Goal: Check status: Check status

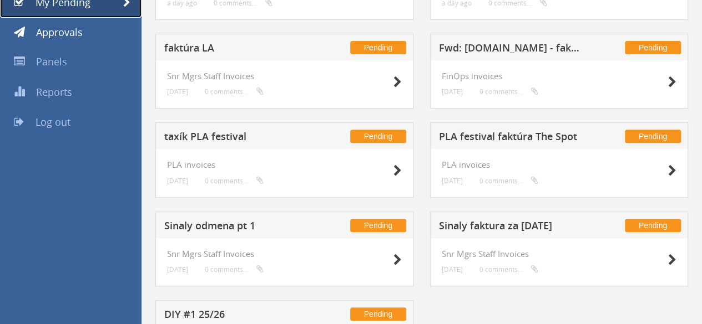
scroll to position [227, 0]
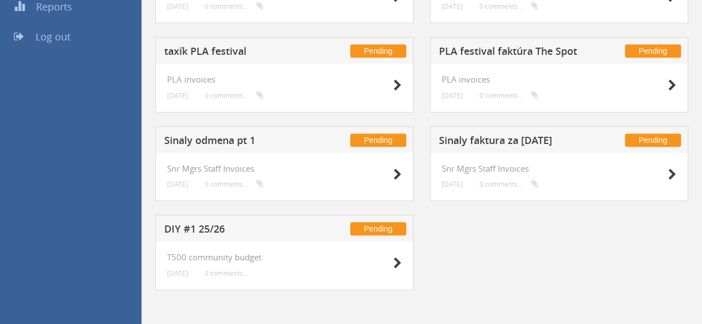
click at [460, 140] on h5 "Sinaly faktura za [DATE]" at bounding box center [511, 142] width 144 height 14
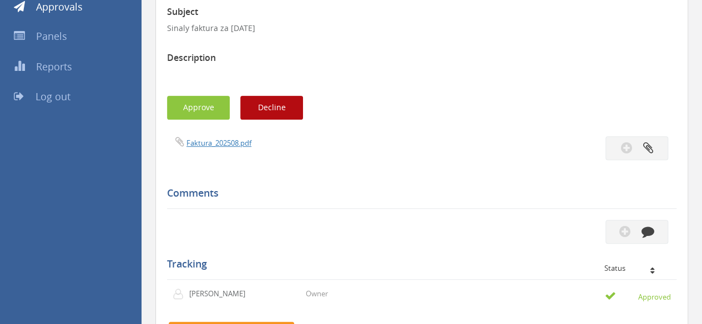
scroll to position [171, 0]
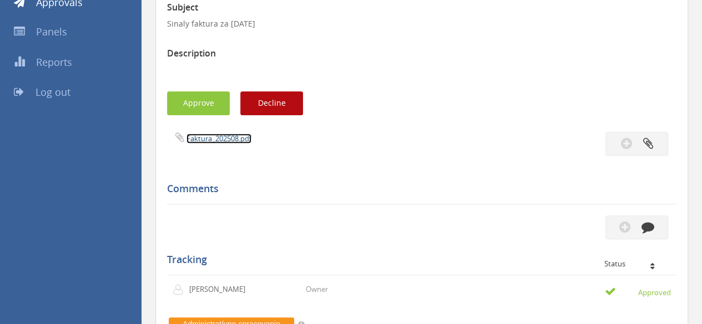
click at [205, 136] on link "Faktura_202508.pdf" at bounding box center [218, 139] width 65 height 10
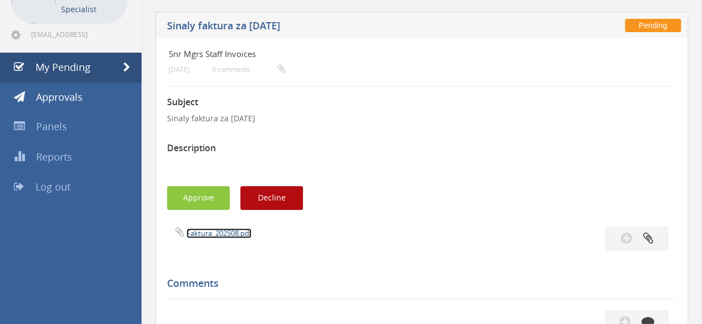
scroll to position [0, 0]
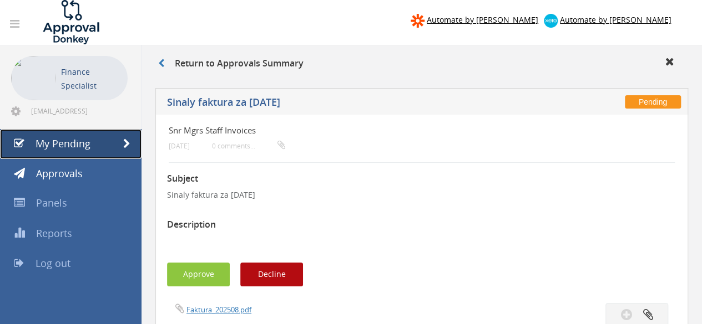
click at [98, 145] on link "My Pending" at bounding box center [70, 144] width 141 height 30
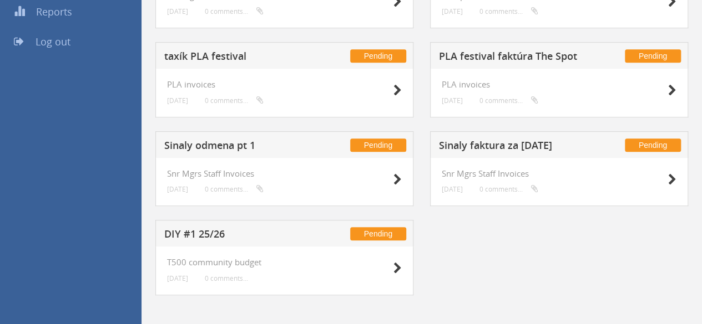
scroll to position [227, 0]
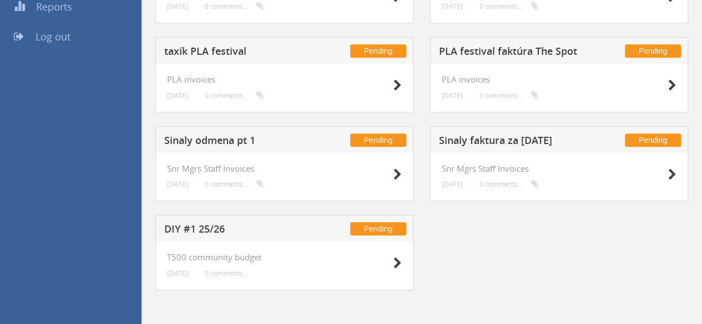
click at [243, 140] on h5 "Sinaly odmena pt 1" at bounding box center [236, 142] width 144 height 14
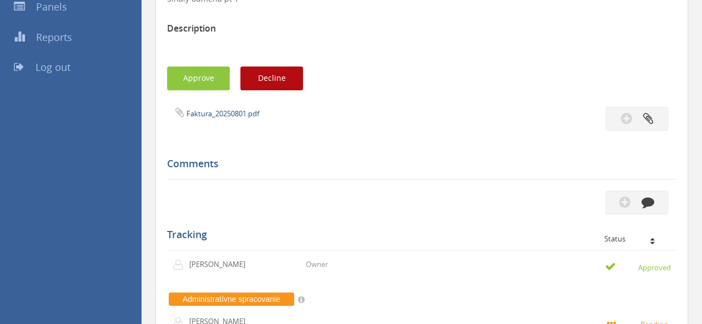
scroll to position [116, 0]
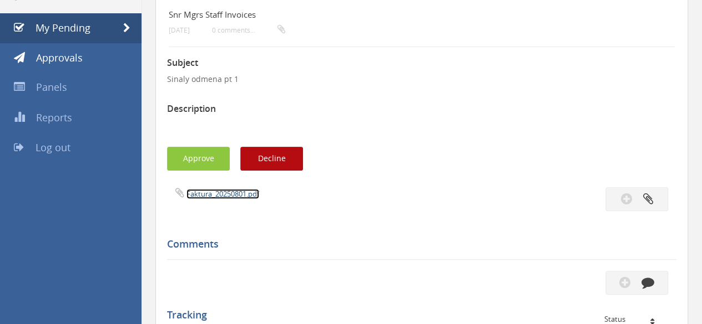
click at [231, 197] on link "Faktura_20250801.pdf" at bounding box center [222, 194] width 73 height 10
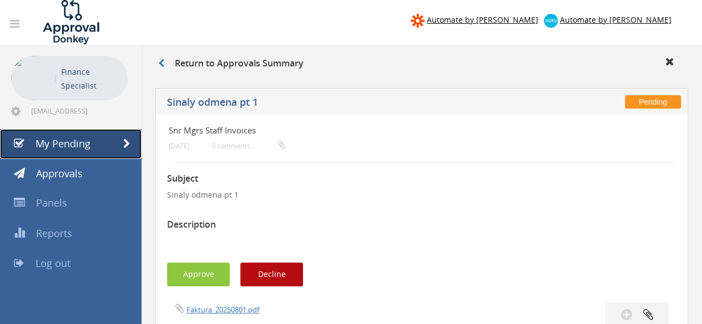
click at [84, 150] on link "My Pending" at bounding box center [70, 144] width 141 height 30
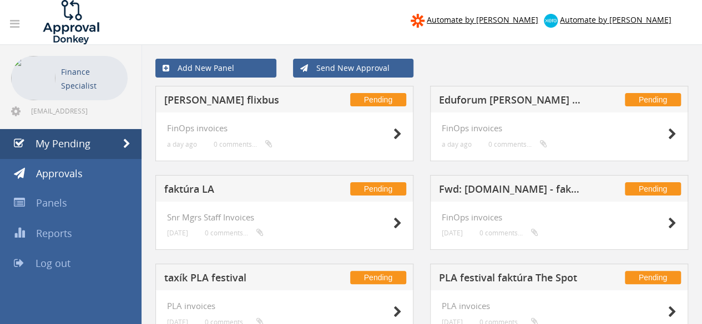
click at [488, 101] on h5 "Eduforum [PERSON_NAME] blocky" at bounding box center [511, 102] width 144 height 14
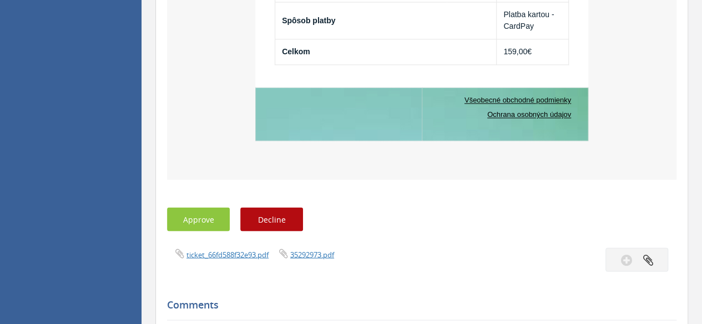
scroll to position [998, 0]
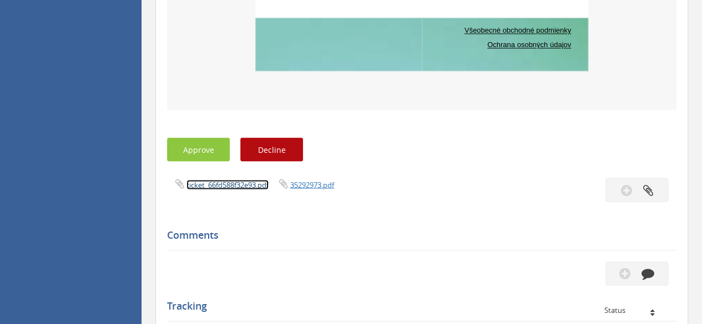
click at [221, 185] on link "ticket_66fd588f32e93.pdf" at bounding box center [227, 185] width 82 height 10
click at [310, 186] on link "35292973.pdf" at bounding box center [312, 185] width 44 height 10
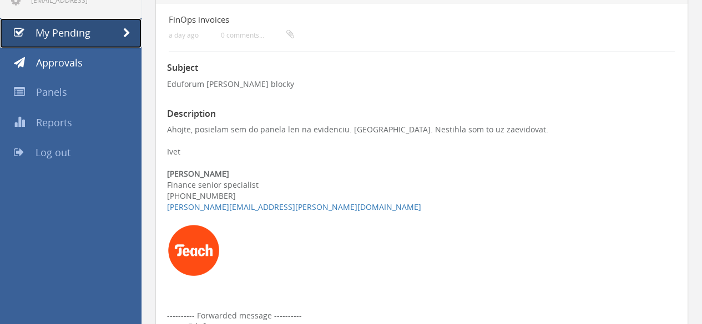
click at [80, 37] on span "My Pending" at bounding box center [62, 32] width 55 height 13
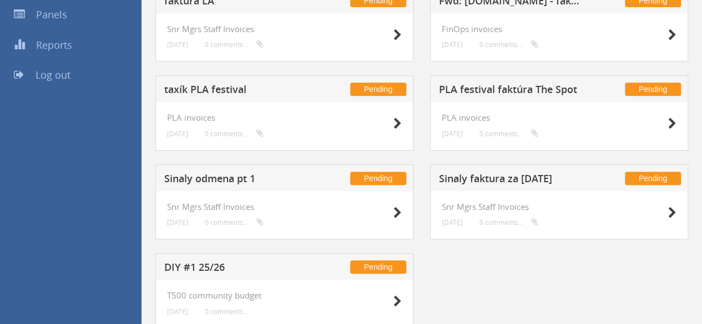
scroll to position [171, 0]
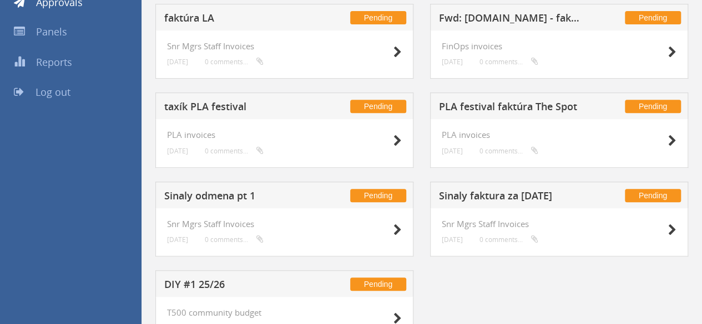
click at [527, 101] on h5 "PLA festival faktúra The Spot" at bounding box center [511, 108] width 144 height 14
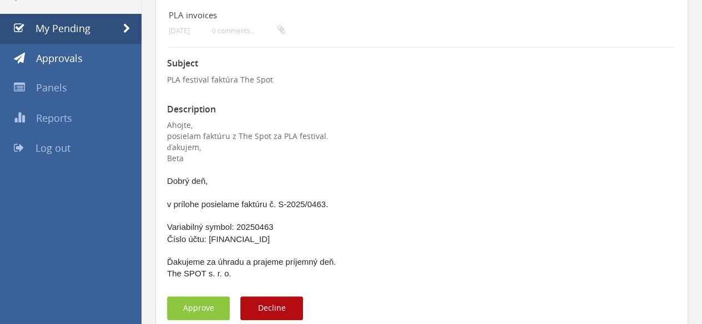
scroll to position [277, 0]
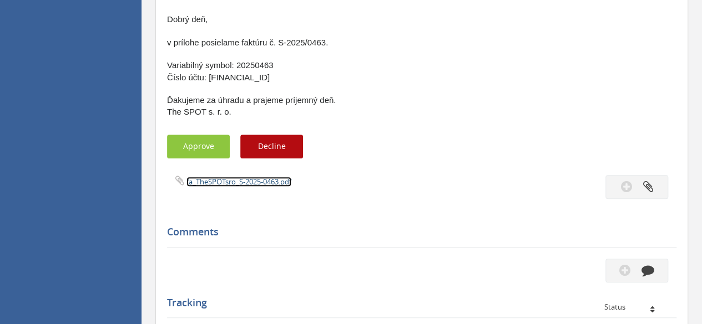
click at [226, 180] on link "fa_TheSPOTsro_S-2025-0463.pdf" at bounding box center [238, 182] width 105 height 10
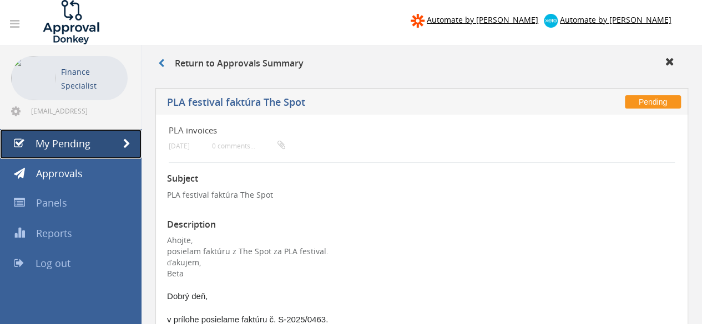
click at [94, 140] on link "My Pending" at bounding box center [70, 144] width 141 height 30
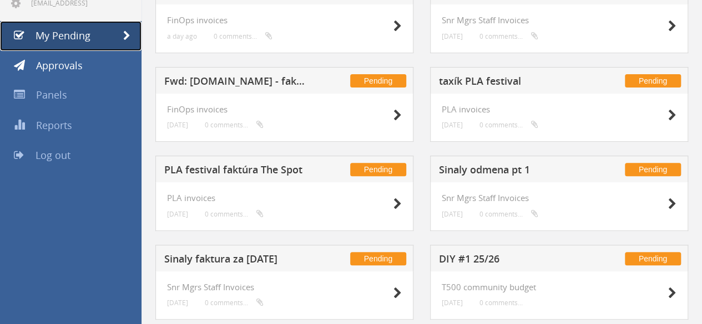
scroll to position [111, 0]
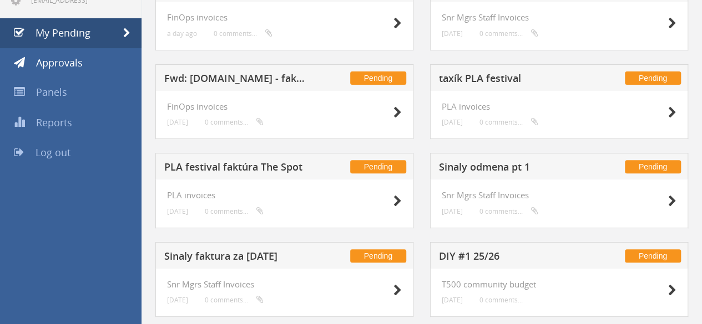
click at [459, 76] on h5 "taxík PLA festival" at bounding box center [511, 80] width 144 height 14
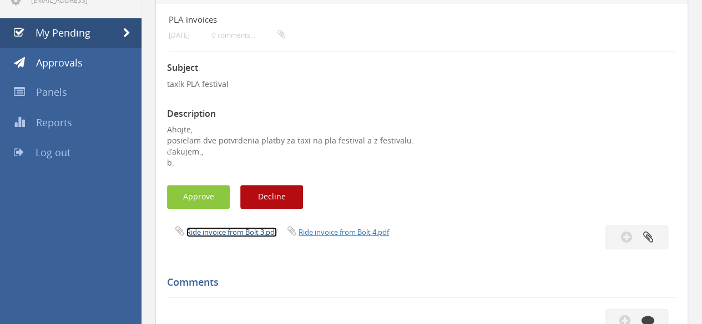
click at [201, 232] on link "Ride invoice from Bolt 3.pdf" at bounding box center [231, 232] width 90 height 10
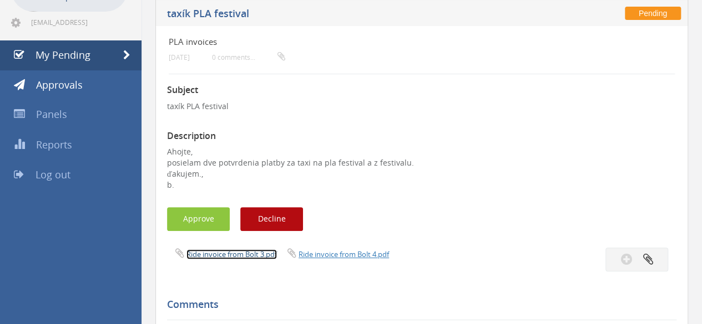
scroll to position [166, 0]
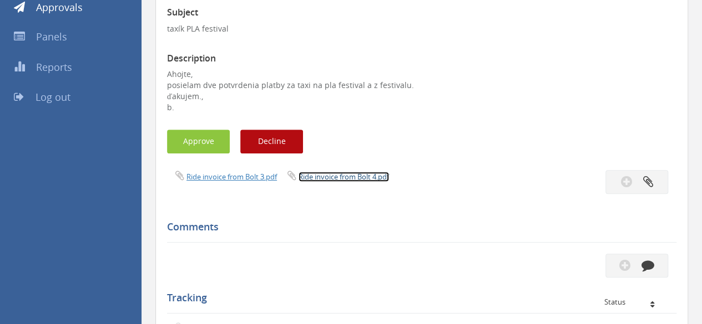
click at [319, 178] on link "Ride invoice from Bolt 4.pdf" at bounding box center [343, 177] width 90 height 10
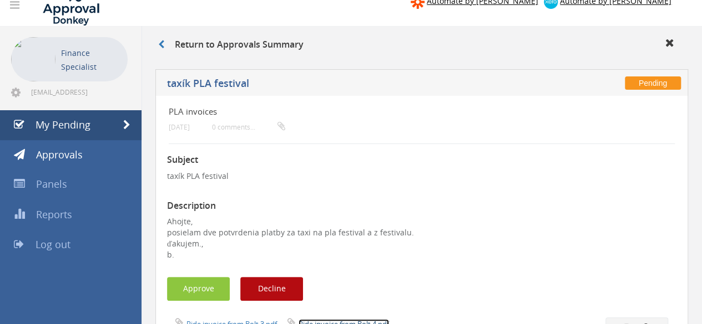
scroll to position [0, 0]
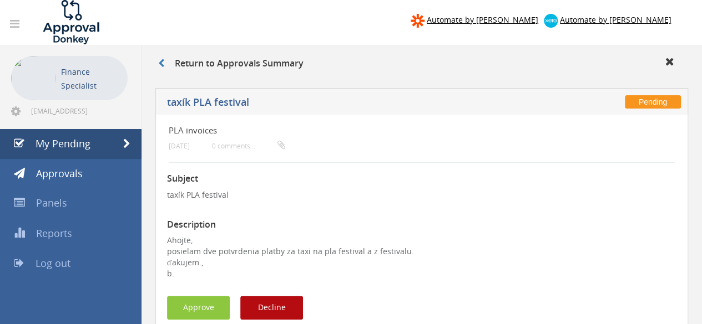
click at [163, 70] on div "Return to Approvals Summary" at bounding box center [422, 65] width 544 height 18
click at [163, 63] on icon at bounding box center [161, 63] width 6 height 9
click at [64, 138] on span "My Pending" at bounding box center [62, 143] width 55 height 13
